Goal: Transaction & Acquisition: Purchase product/service

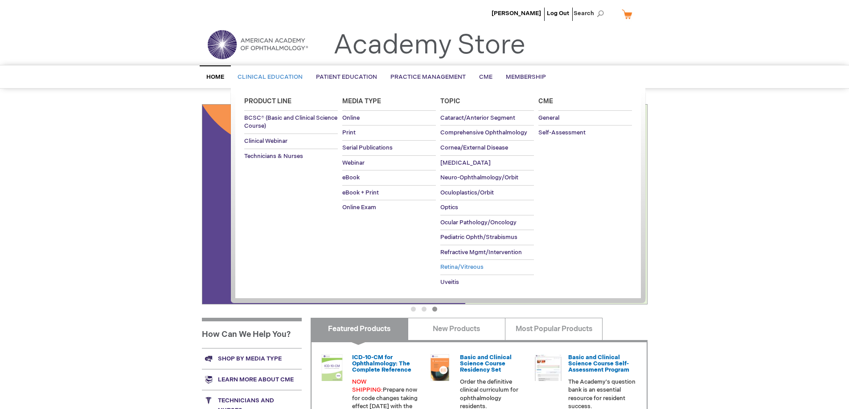
click at [456, 268] on span "Retina/Vitreous" at bounding box center [461, 267] width 43 height 7
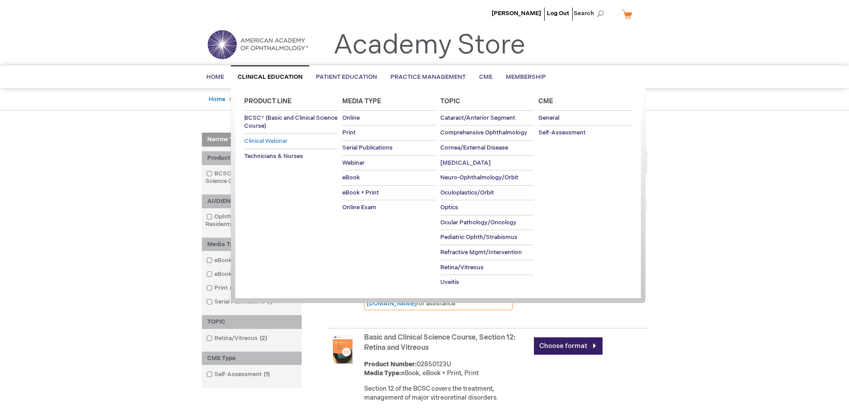
click at [270, 141] on span "Clinical Webinar" at bounding box center [265, 141] width 43 height 7
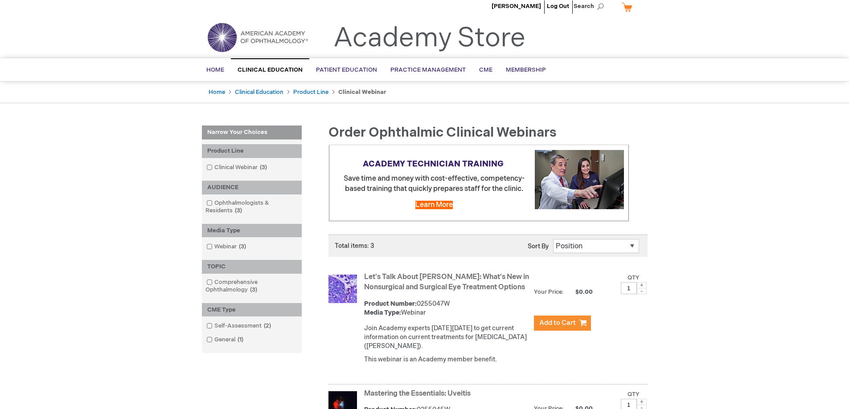
scroll to position [6, 0]
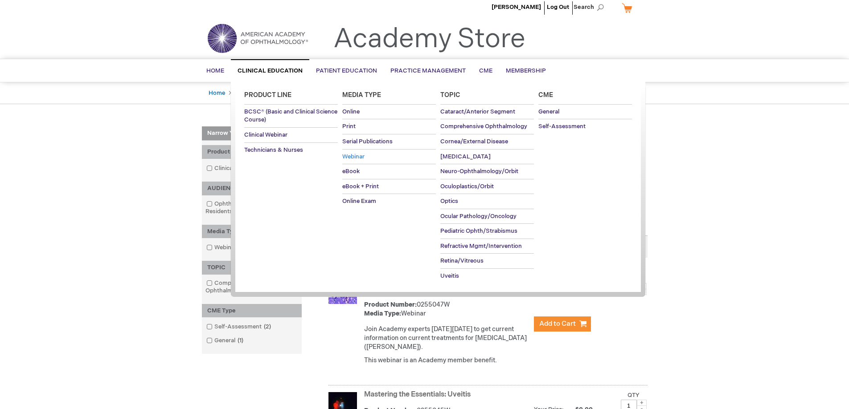
click at [360, 157] on span "Webinar" at bounding box center [353, 156] width 22 height 7
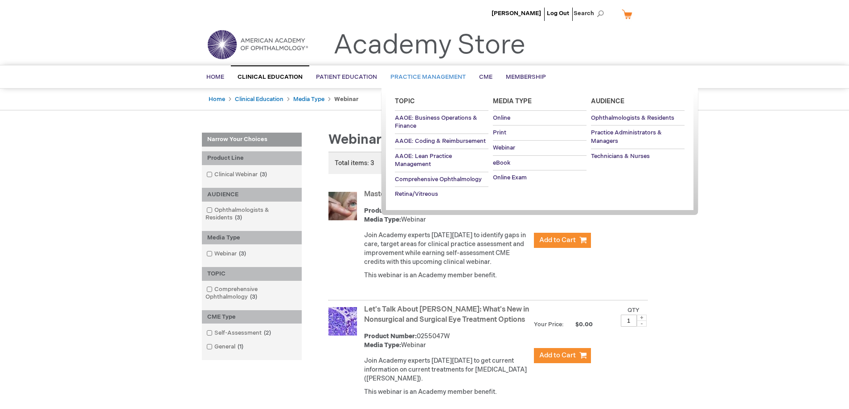
click at [443, 74] on span "Practice Management" at bounding box center [427, 77] width 75 height 7
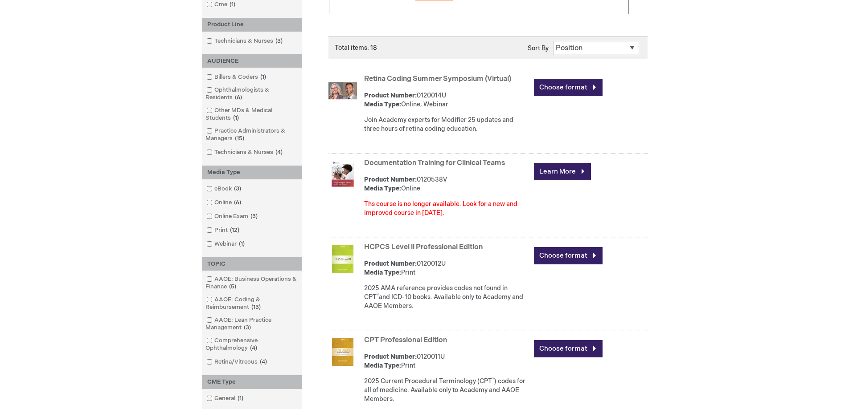
scroll to position [213, 0]
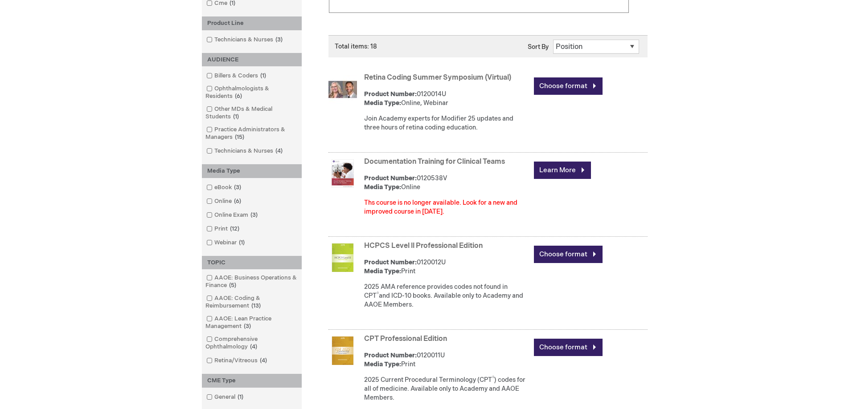
click at [408, 78] on link "Retina Coding Summer Symposium (Virtual)" at bounding box center [437, 78] width 147 height 8
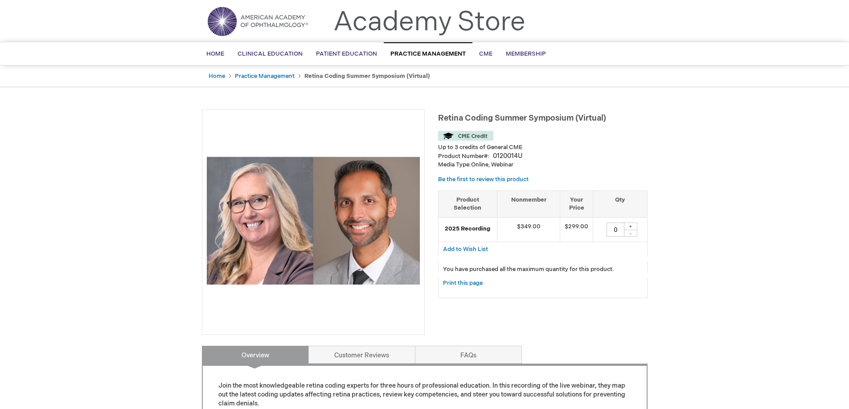
scroll to position [20, 0]
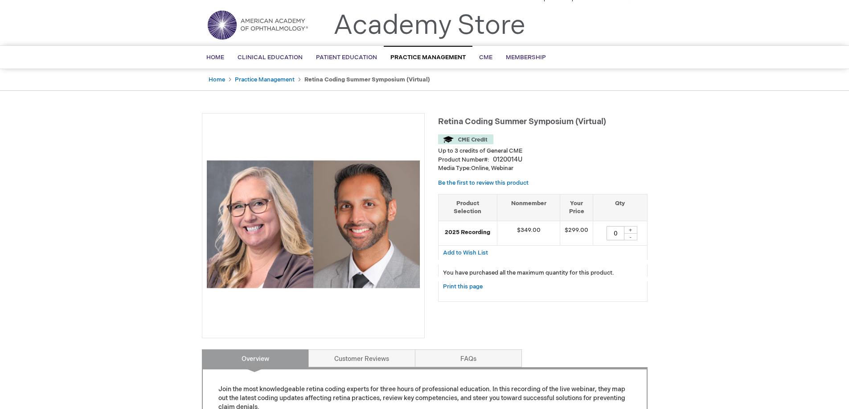
click at [629, 229] on div "+" at bounding box center [630, 230] width 13 height 8
click at [627, 230] on div "+" at bounding box center [630, 230] width 13 height 8
click at [616, 233] on input "0" at bounding box center [615, 233] width 18 height 14
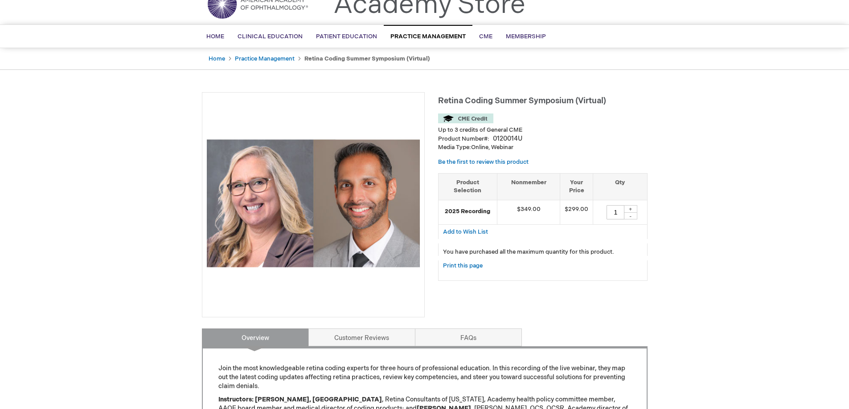
scroll to position [0, 0]
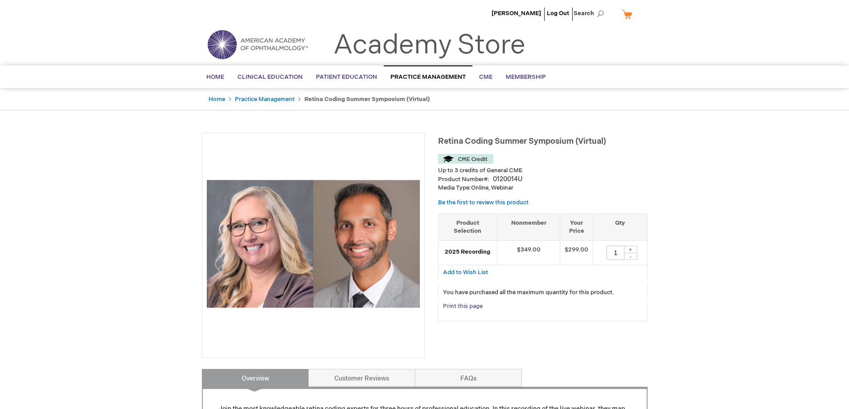
click at [459, 306] on link "Print this page" at bounding box center [463, 306] width 40 height 11
click at [629, 258] on div "-" at bounding box center [630, 256] width 13 height 7
type input "0"
click at [628, 304] on div "Print this page" at bounding box center [542, 311] width 209 height 20
click at [467, 272] on span "Add to Wish List" at bounding box center [465, 272] width 45 height 7
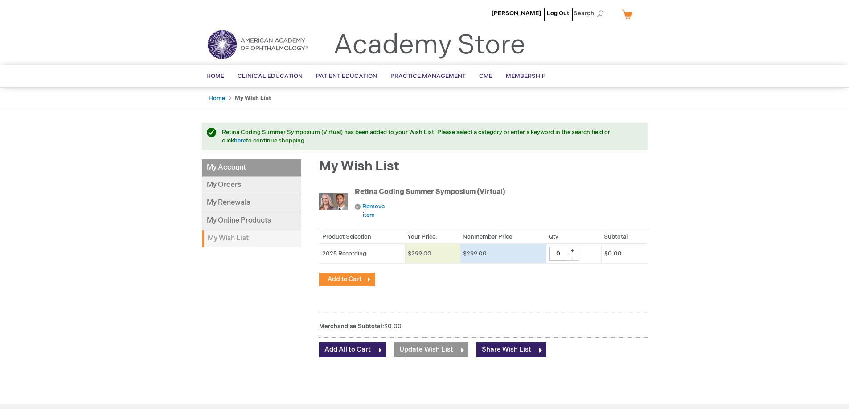
click at [572, 251] on div "+" at bounding box center [572, 251] width 11 height 8
type input "1"
click at [337, 278] on span "Add to Cart" at bounding box center [344, 280] width 34 height 8
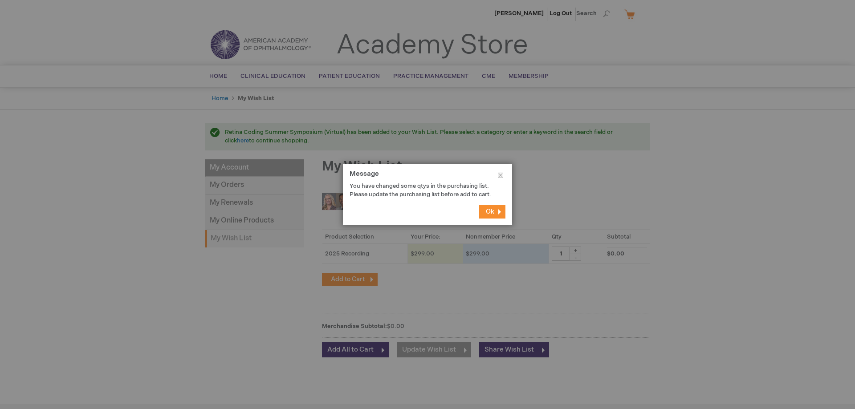
click at [497, 219] on button "Ok" at bounding box center [492, 211] width 26 height 13
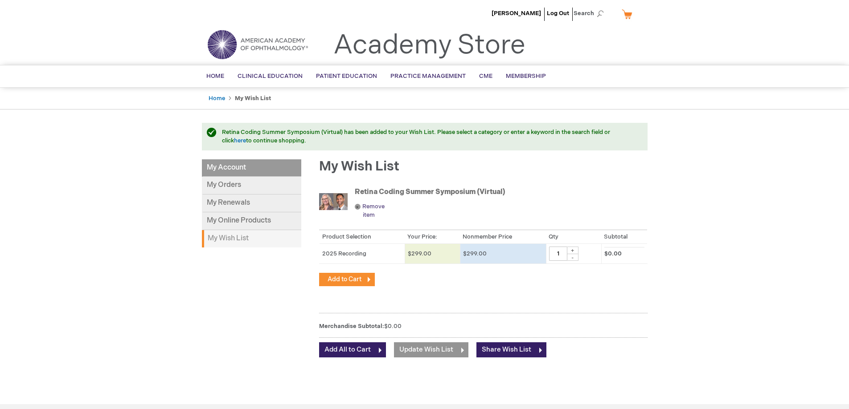
click at [359, 208] on link "Remove item" at bounding box center [376, 211] width 43 height 16
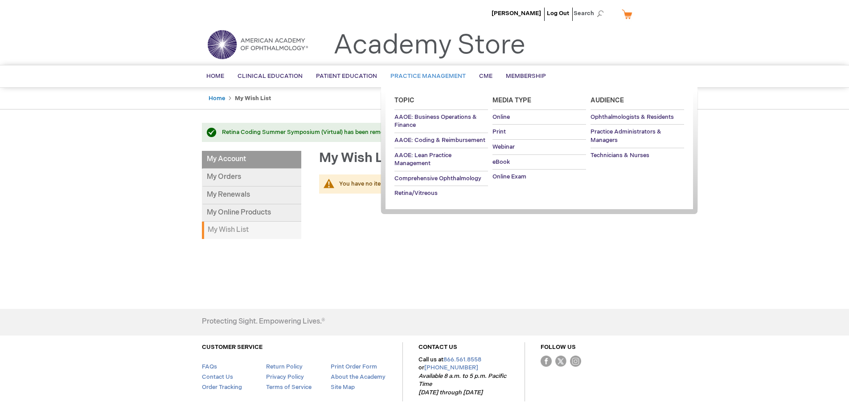
click at [423, 75] on span "Practice Management" at bounding box center [427, 76] width 75 height 7
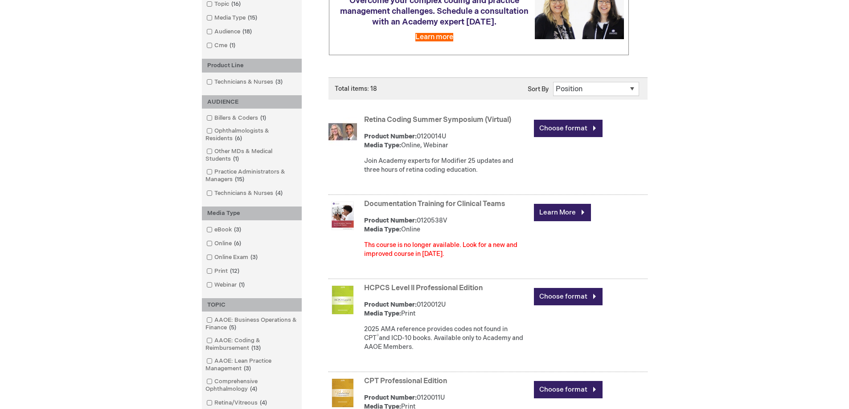
scroll to position [172, 0]
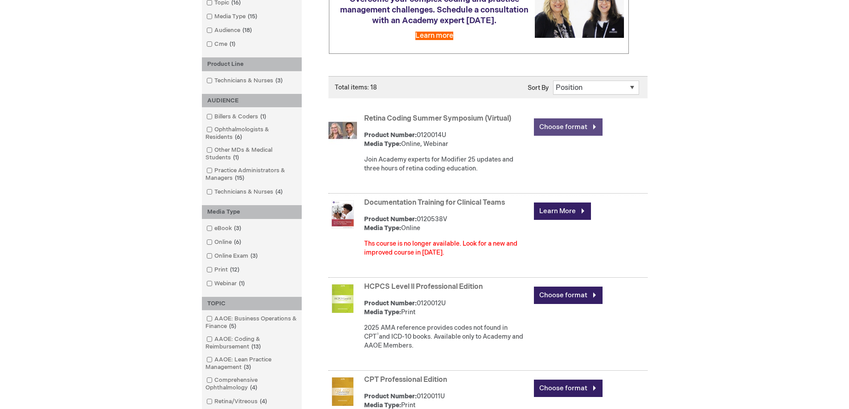
click at [564, 128] on link "Choose format" at bounding box center [568, 126] width 69 height 17
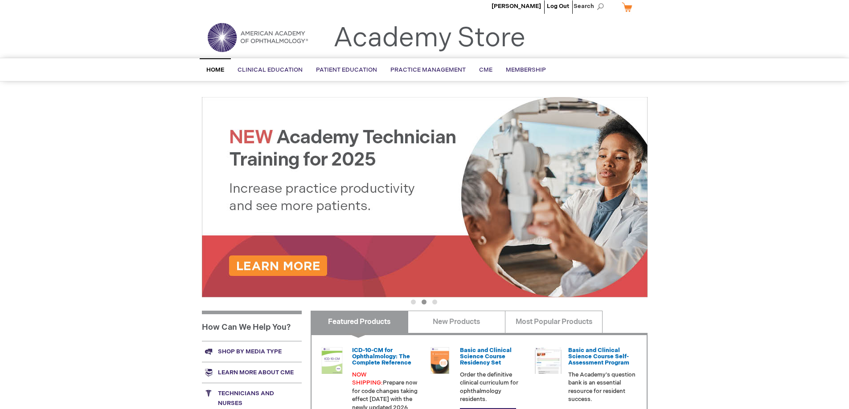
scroll to position [6, 0]
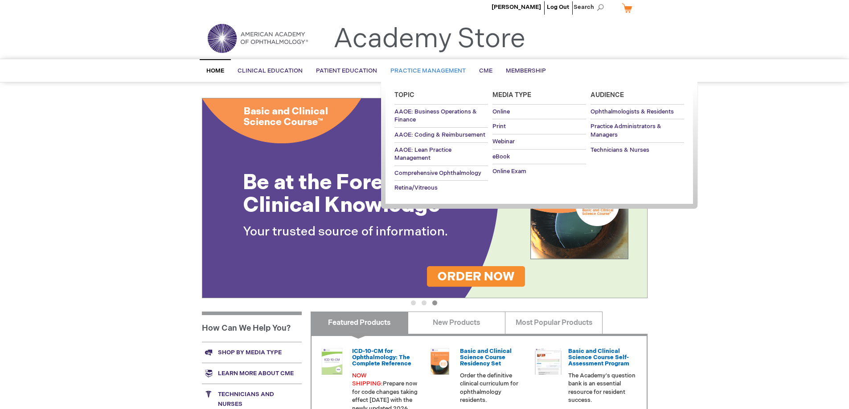
click at [425, 70] on span "Practice Management" at bounding box center [427, 70] width 75 height 7
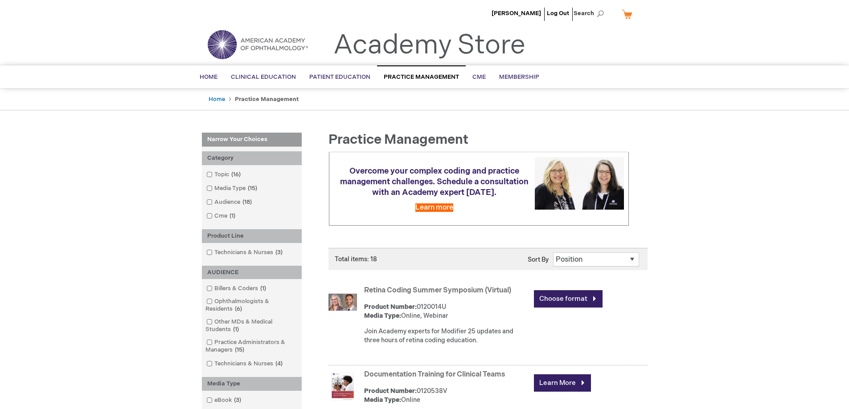
click at [569, 298] on link "Choose format" at bounding box center [568, 298] width 69 height 17
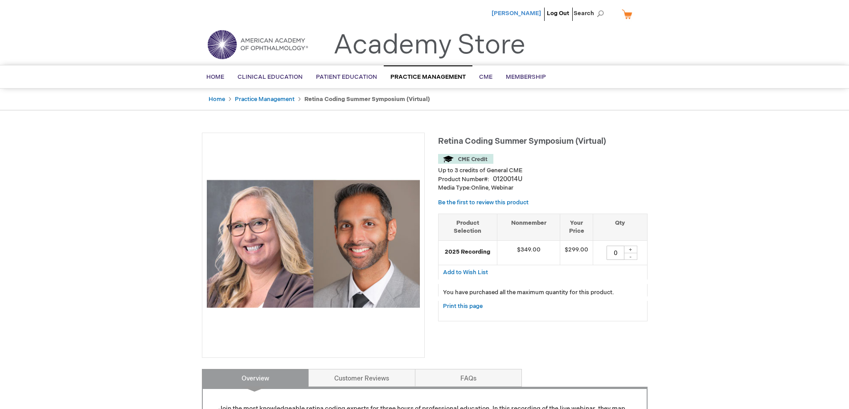
click at [527, 13] on span "[PERSON_NAME]" at bounding box center [515, 13] width 49 height 7
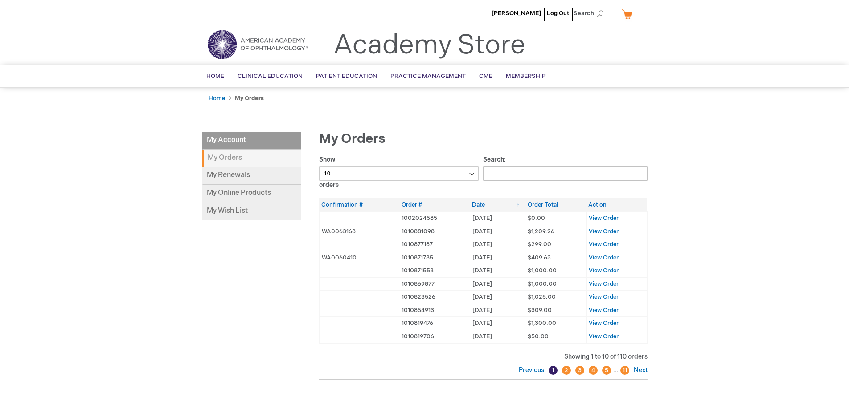
click at [229, 159] on strong "My Orders" at bounding box center [251, 158] width 99 height 17
click at [242, 196] on link "My Online Products" at bounding box center [251, 194] width 99 height 18
click at [273, 46] on img at bounding box center [257, 45] width 107 height 32
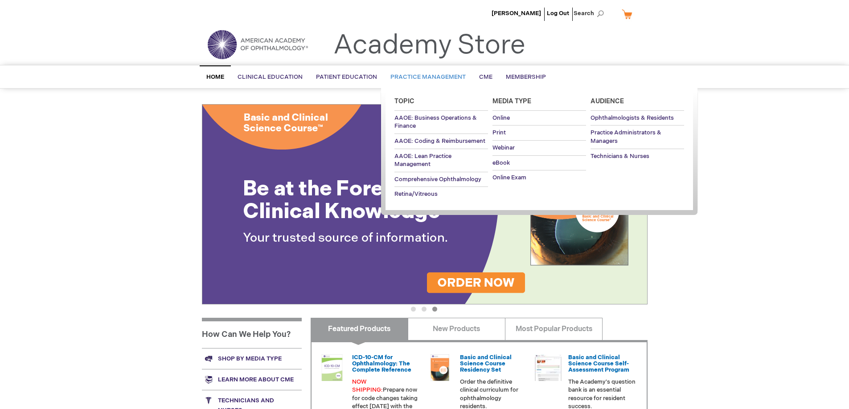
click at [404, 72] on link "Practice Management" at bounding box center [428, 77] width 89 height 22
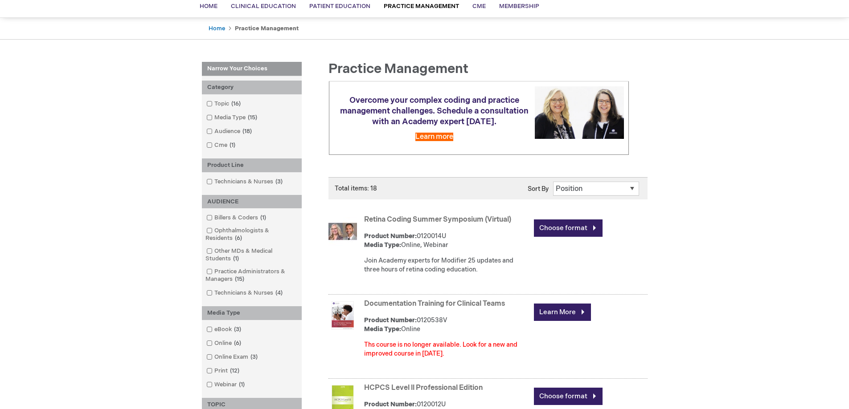
scroll to position [75, 0]
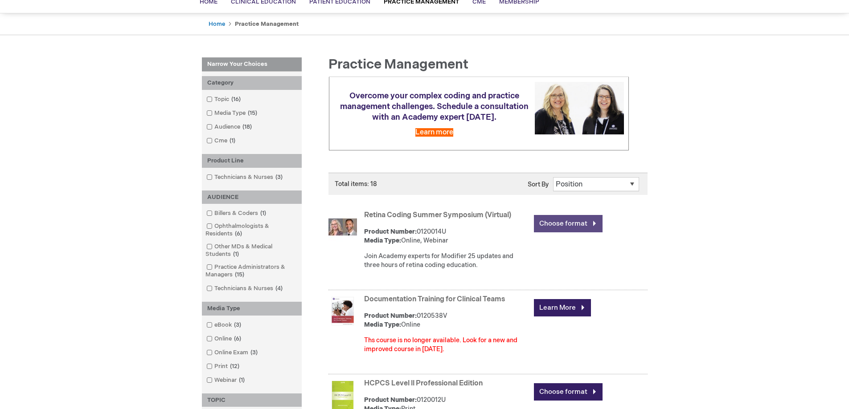
click at [562, 223] on link "Choose format" at bounding box center [568, 223] width 69 height 17
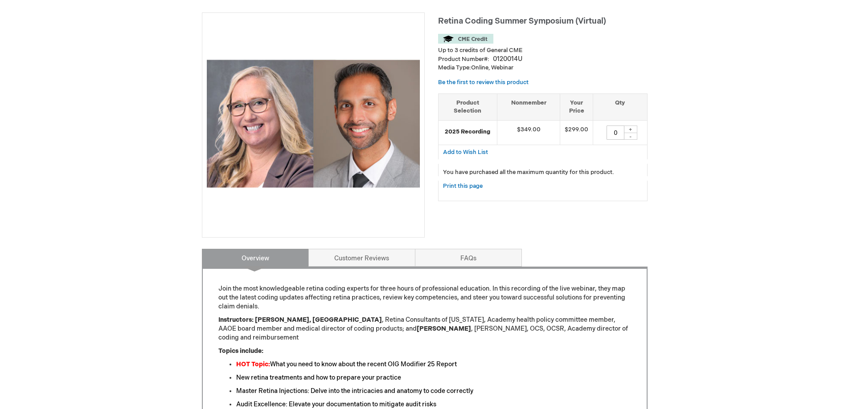
scroll to position [110, 0]
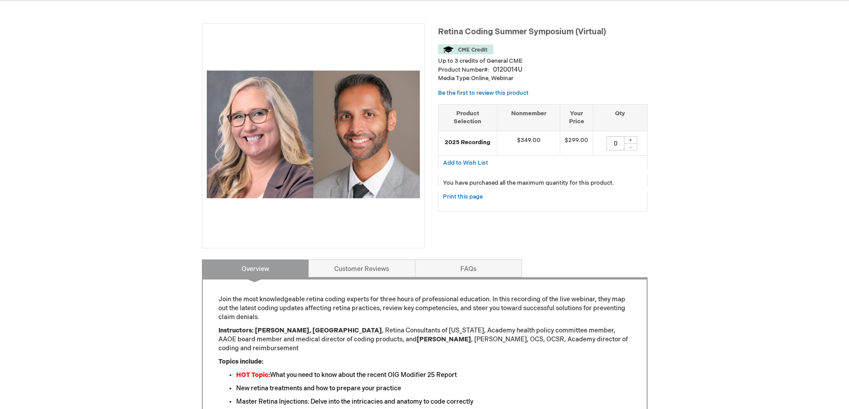
click at [365, 270] on link "Customer Reviews" at bounding box center [361, 269] width 107 height 18
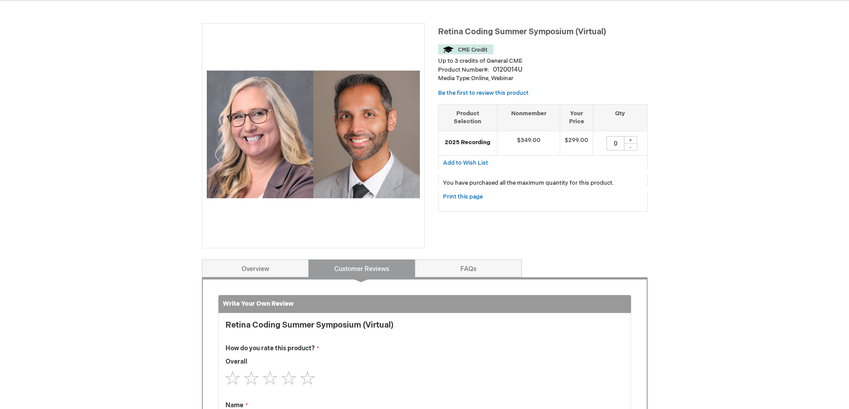
scroll to position [369, 0]
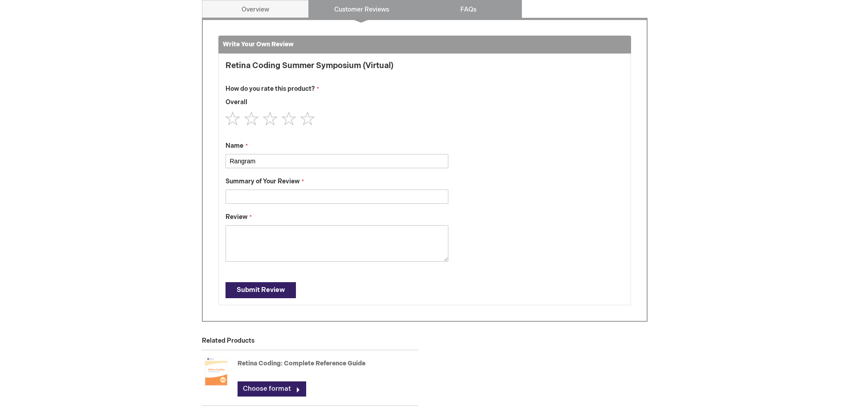
click at [451, 9] on link "FAQs" at bounding box center [468, 9] width 107 height 18
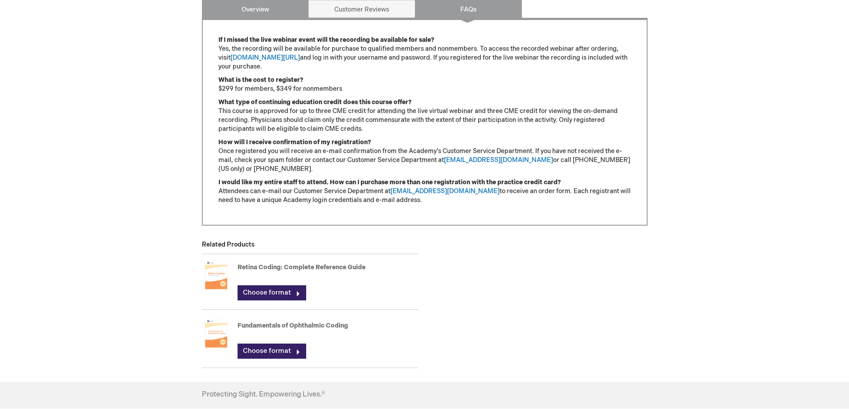
click at [249, 9] on link "Overview" at bounding box center [255, 9] width 107 height 18
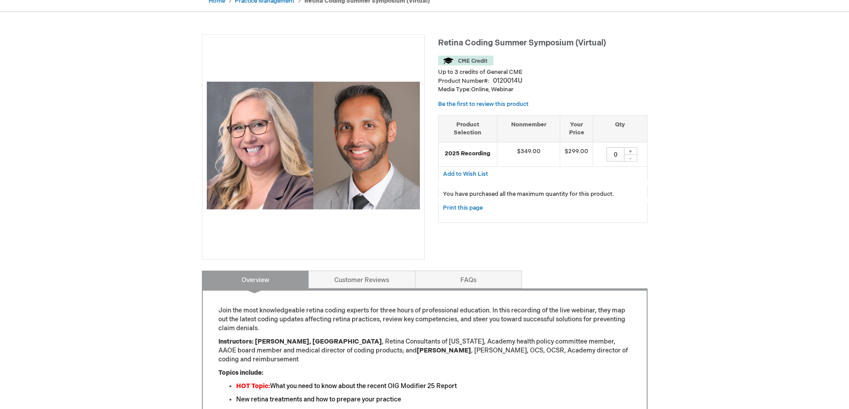
scroll to position [90, 0]
